Goal: Check status: Check status

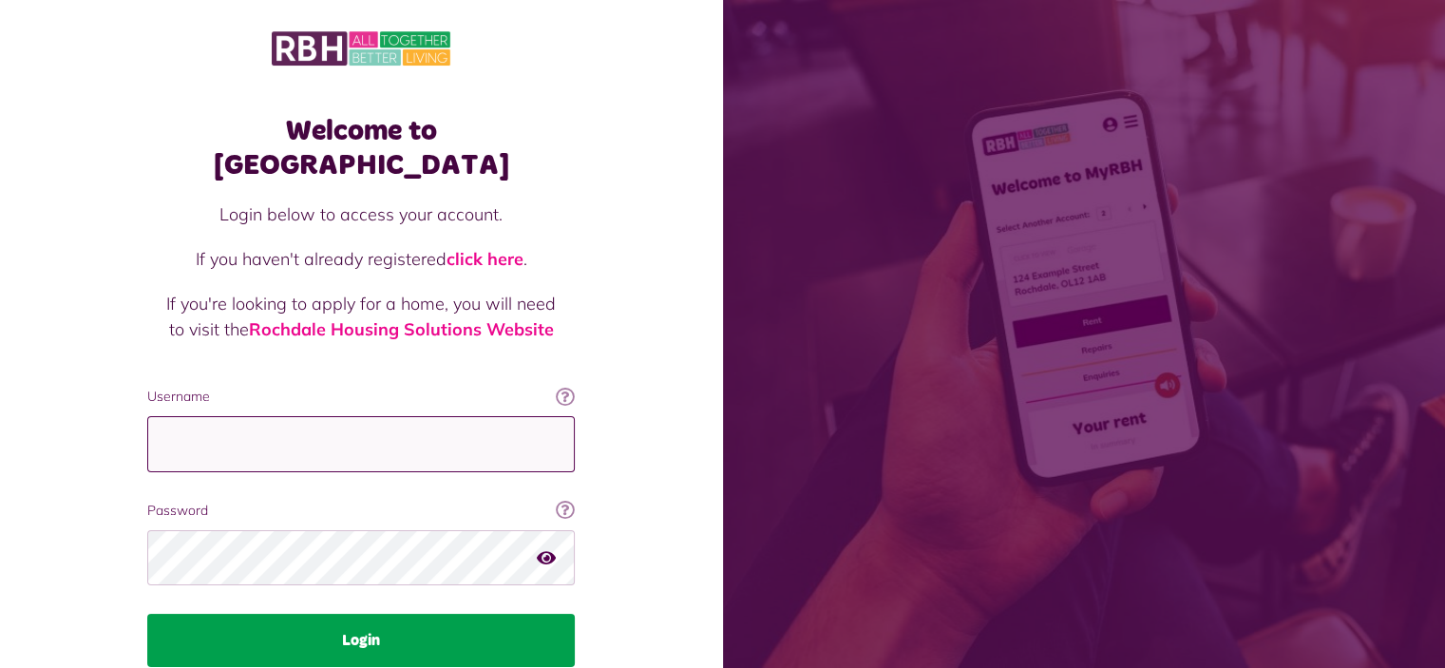
type input "**********"
click at [375, 614] on button "Login" at bounding box center [361, 640] width 428 height 53
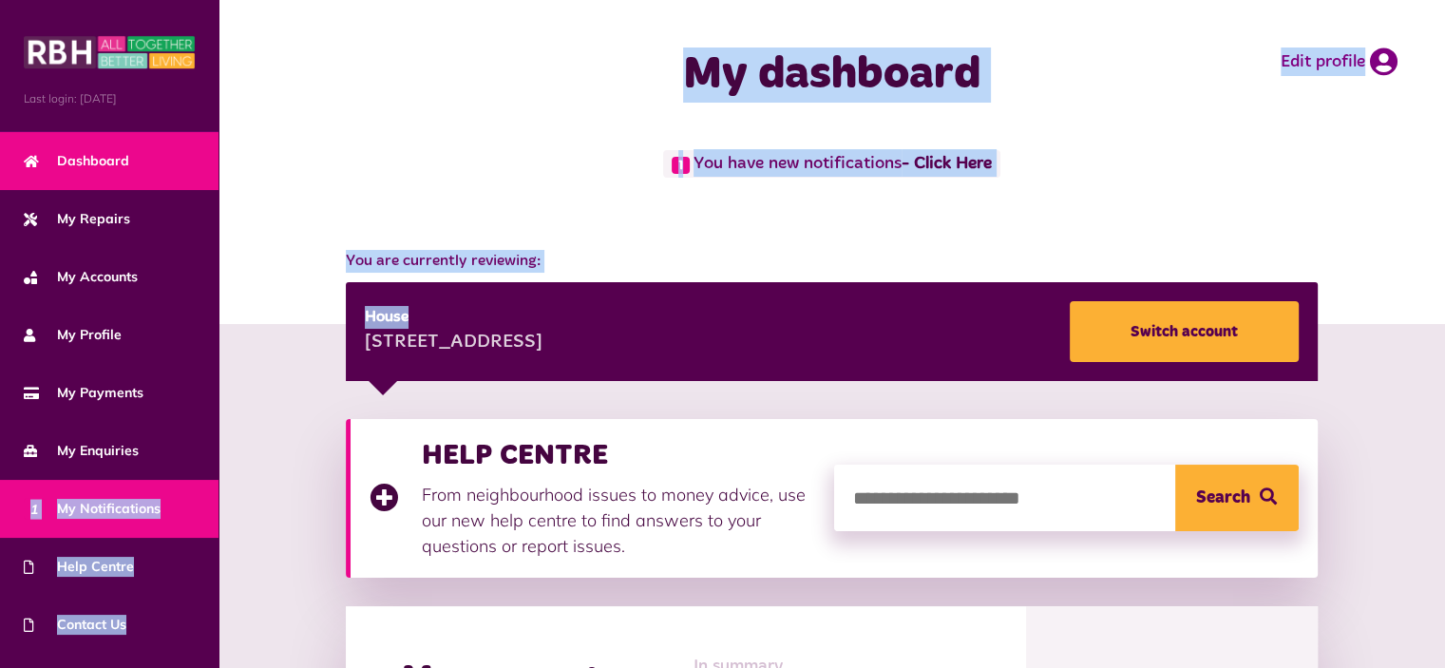
drag, startPoint x: 346, startPoint y: 288, endPoint x: 47, endPoint y: 479, distance: 355.1
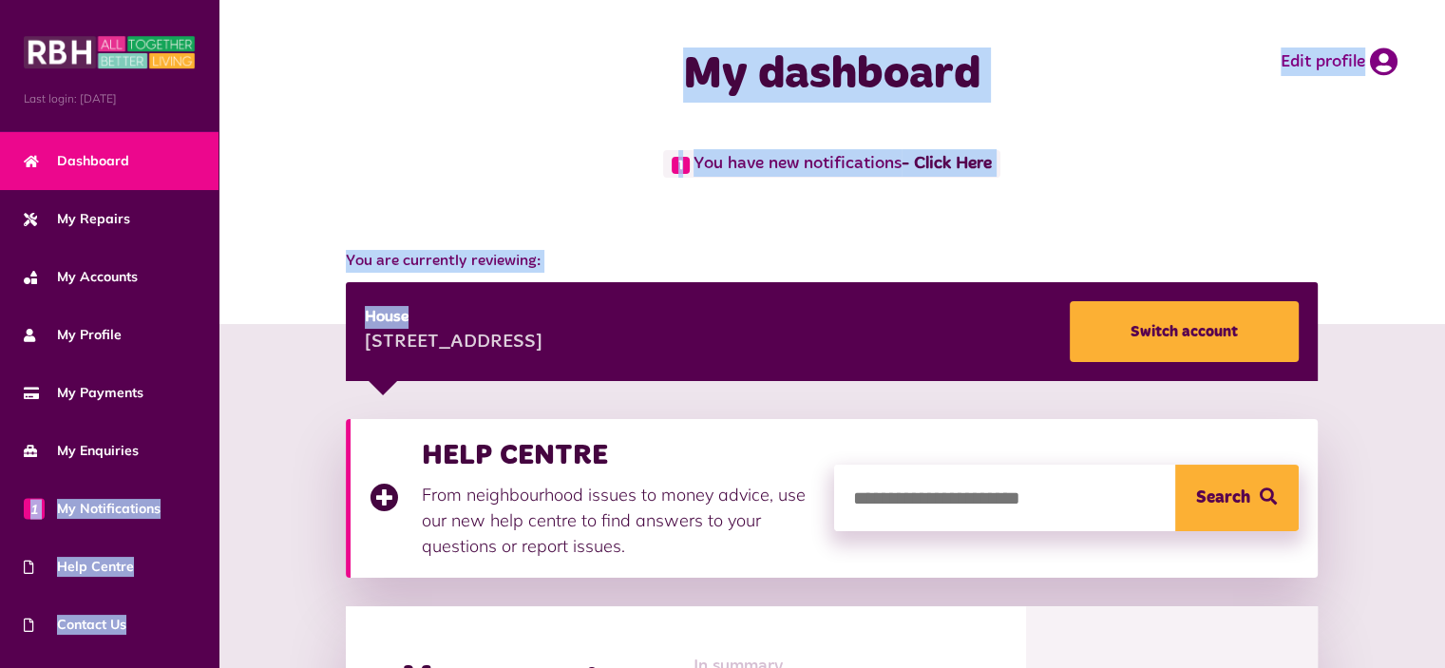
click at [351, 132] on div "My dashboard Edit profile" at bounding box center [832, 75] width 1227 height 150
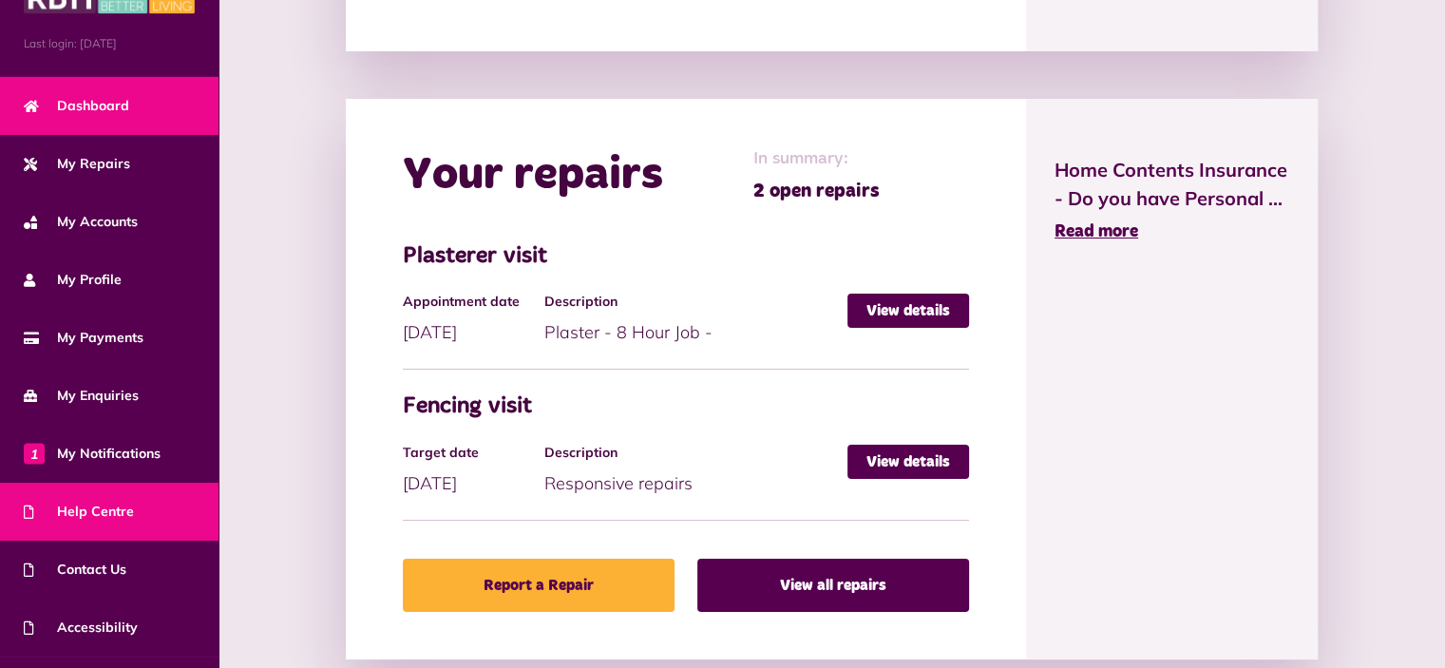
scroll to position [100, 0]
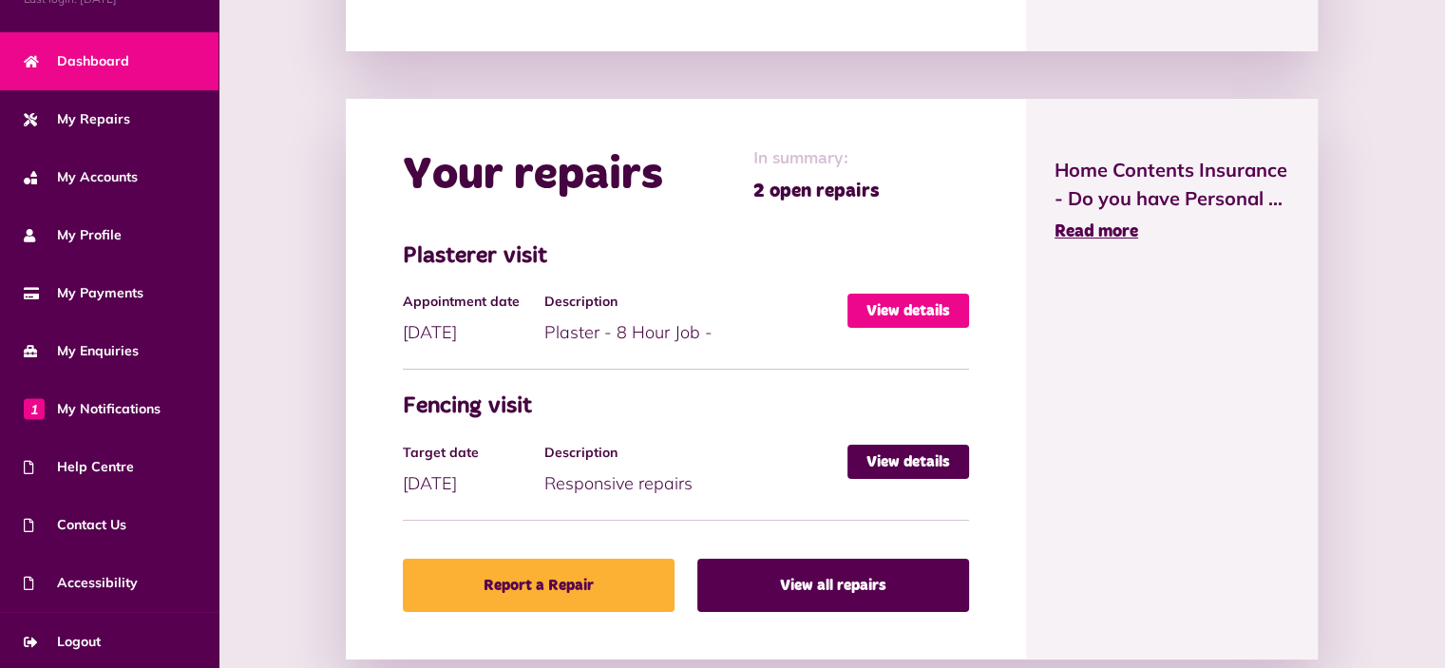
click at [945, 294] on link "View details" at bounding box center [909, 311] width 122 height 34
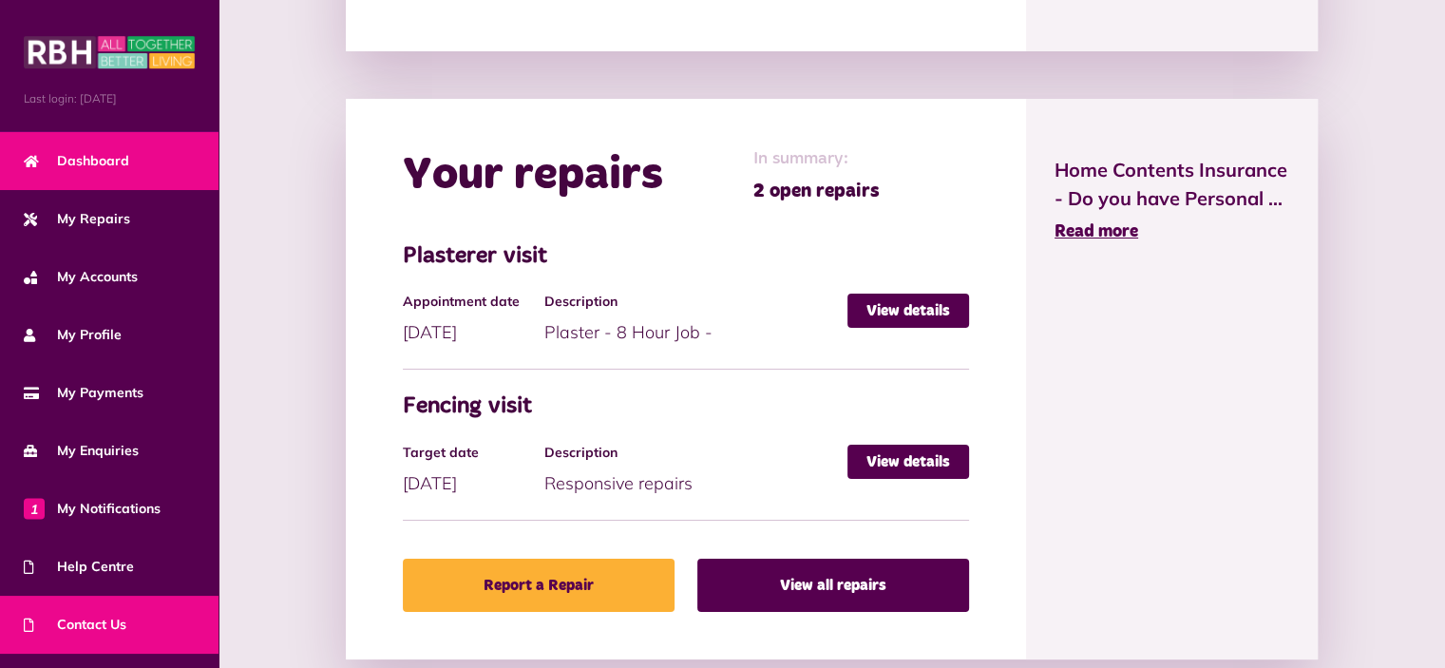
scroll to position [100, 0]
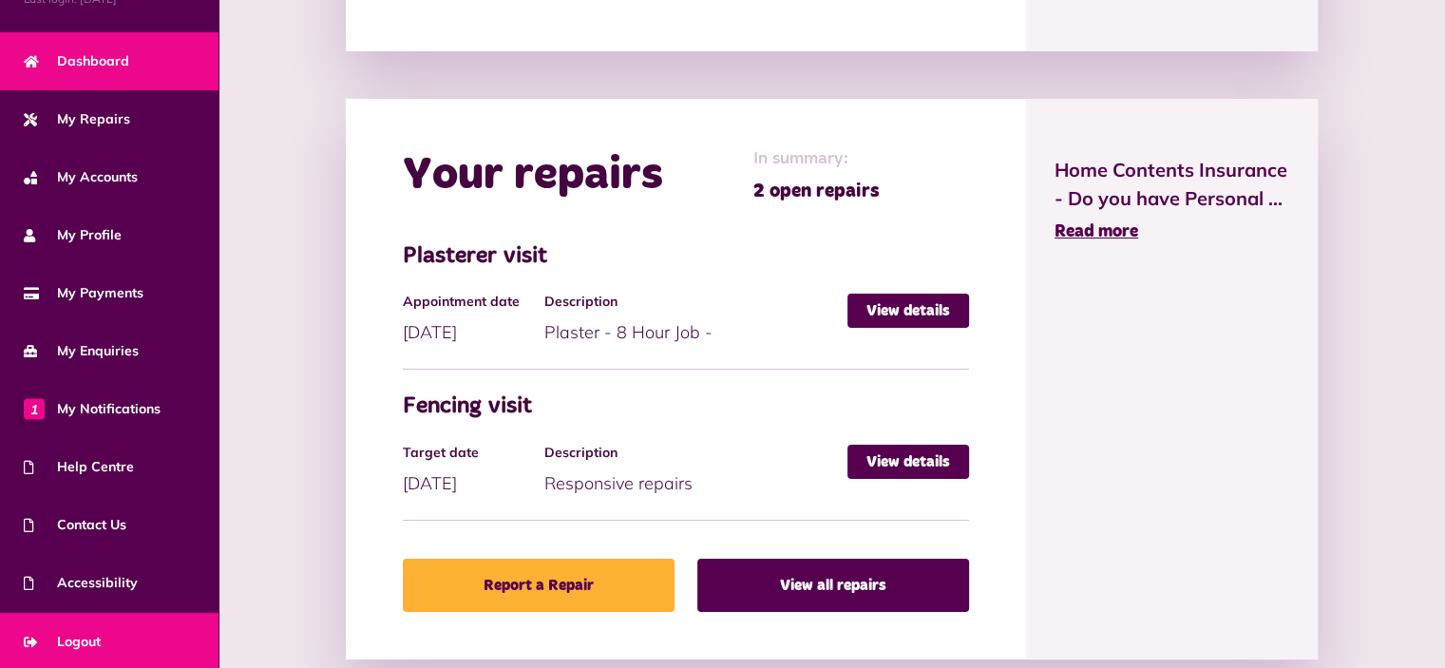
click at [76, 632] on span "Logout" at bounding box center [62, 642] width 77 height 20
